Goal: Task Accomplishment & Management: Manage account settings

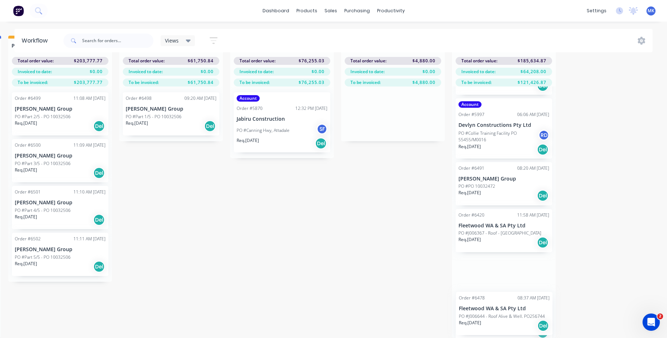
scroll to position [65, 0]
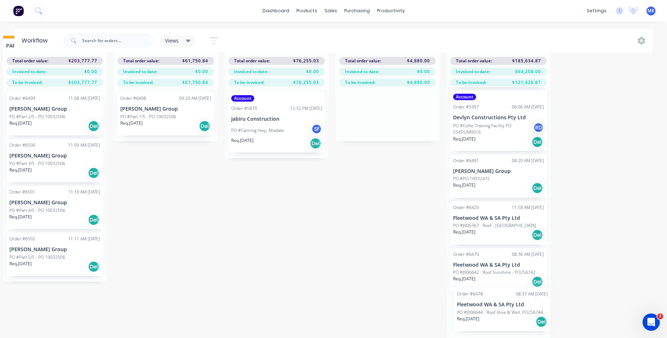
drag, startPoint x: 417, startPoint y: 109, endPoint x: 476, endPoint y: 313, distance: 212.0
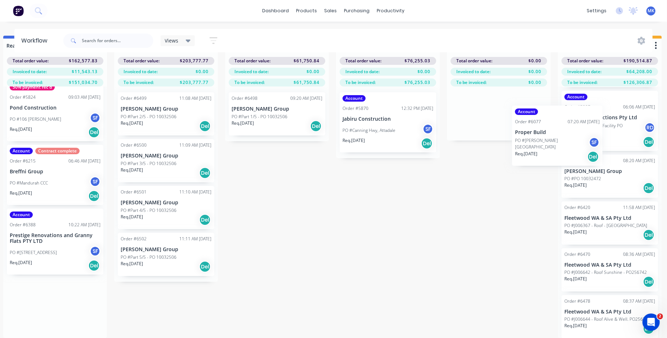
scroll to position [32, 1012]
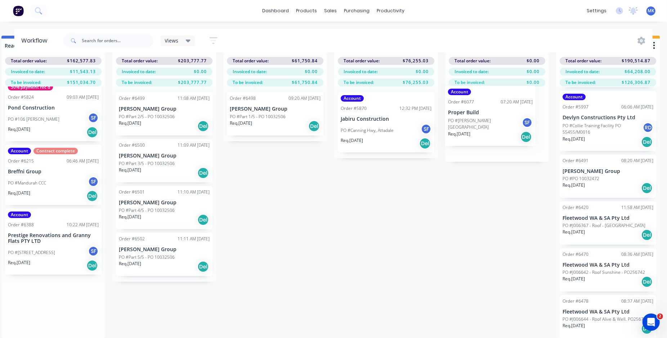
drag, startPoint x: 57, startPoint y: 168, endPoint x: 473, endPoint y: 115, distance: 419.7
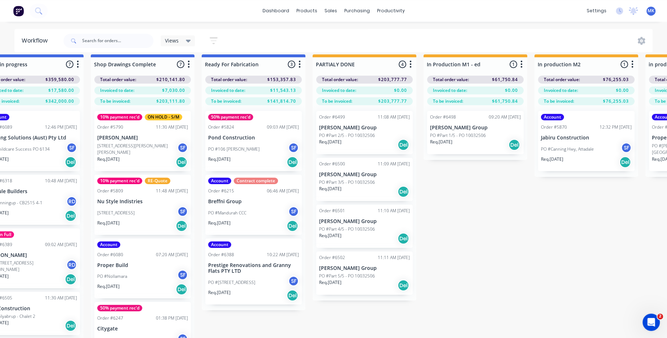
scroll to position [0, 812]
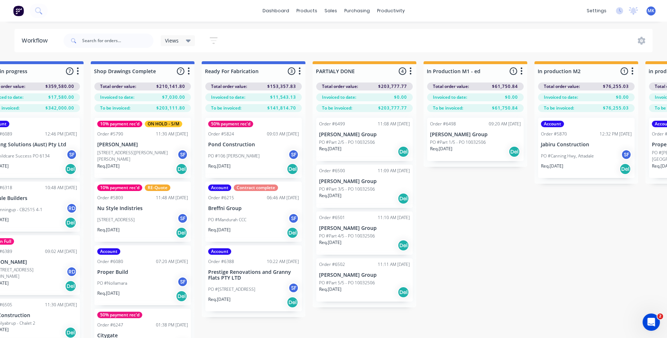
click at [300, 71] on icon "button" at bounding box center [300, 70] width 2 height 7
click at [259, 122] on button "Sort By" at bounding box center [268, 122] width 72 height 12
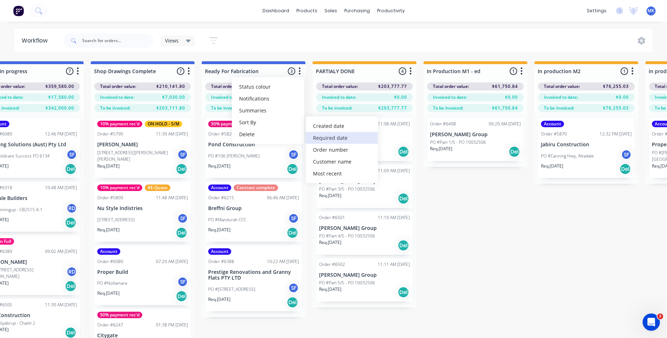
click at [333, 138] on date "Required date" at bounding box center [342, 138] width 72 height 12
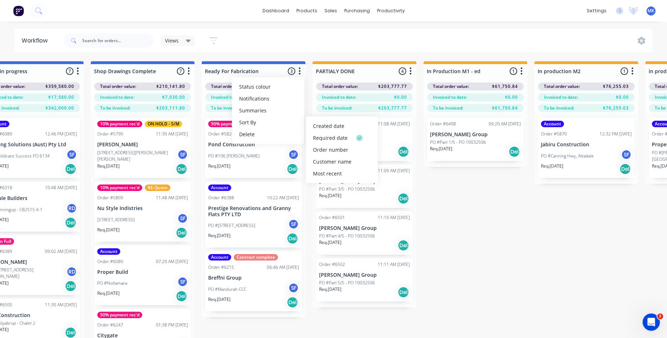
click at [298, 44] on div "Views Save new view None (Default) edit Show/Hide statuses Show line item cards…" at bounding box center [357, 41] width 591 height 22
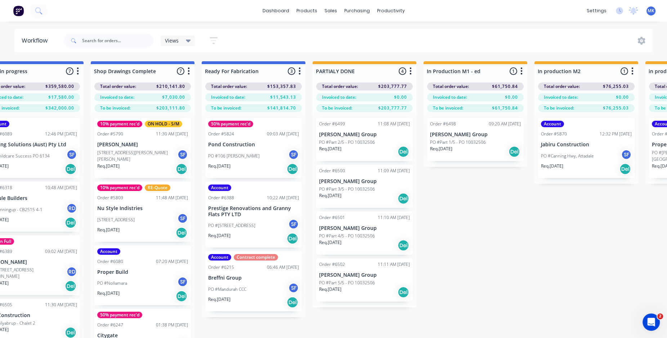
click at [188, 67] on icon "button" at bounding box center [189, 71] width 2 height 9
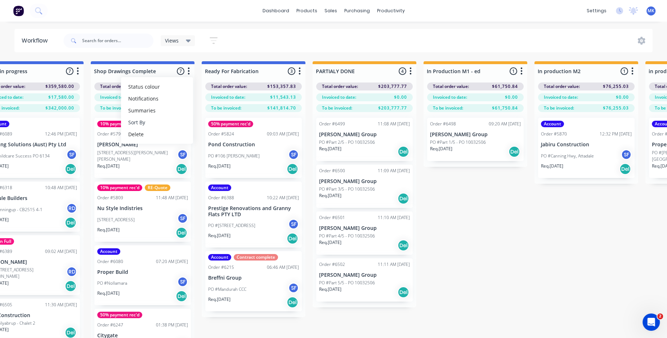
click at [148, 124] on button "Sort By" at bounding box center [157, 122] width 72 height 12
click at [231, 136] on date "Required date" at bounding box center [231, 138] width 72 height 12
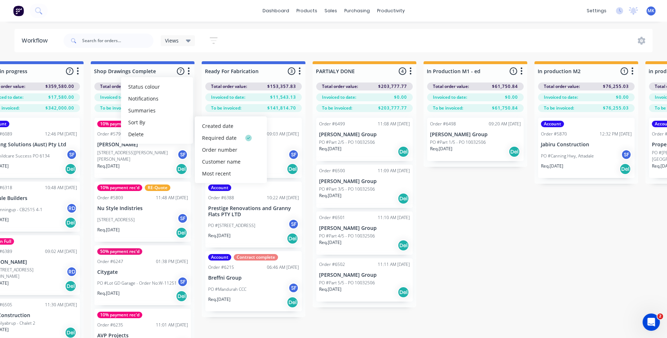
click at [259, 42] on div "Views Save new view None (Default) edit Show/Hide statuses Show line item cards…" at bounding box center [357, 41] width 591 height 22
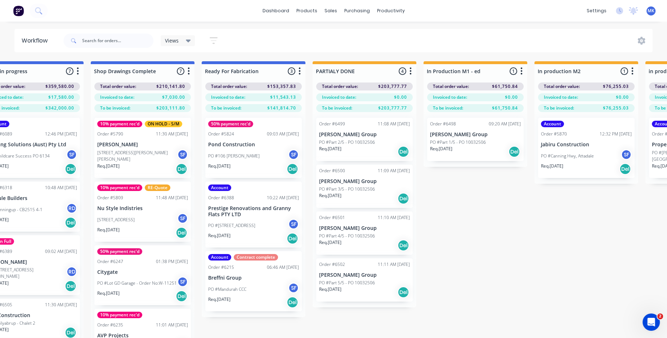
click at [189, 70] on icon "button" at bounding box center [189, 71] width 2 height 9
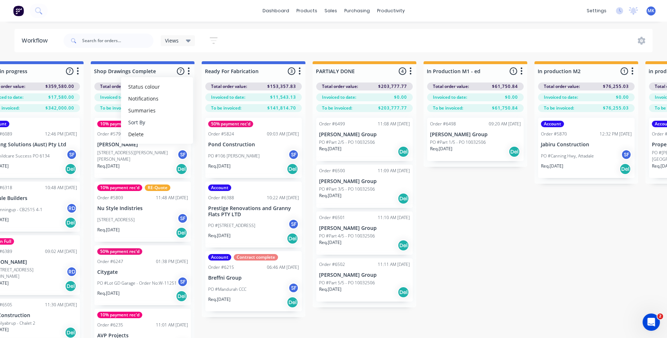
click at [159, 121] on button "Sort By" at bounding box center [157, 122] width 72 height 12
click at [223, 137] on date "Required date" at bounding box center [231, 138] width 72 height 12
click at [253, 41] on div "Views Save new view None (Default) edit Show/Hide statuses Show line item cards…" at bounding box center [357, 41] width 591 height 22
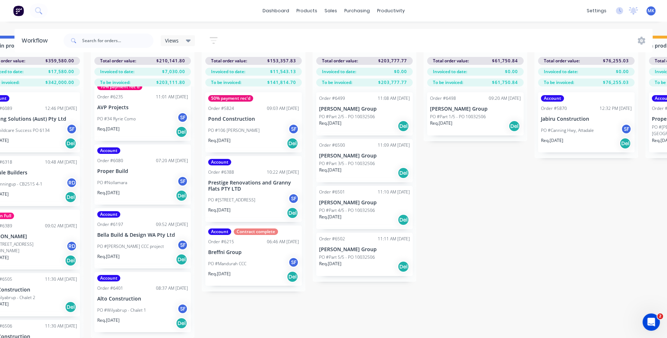
scroll to position [32, 812]
